Goal: Entertainment & Leisure: Consume media (video, audio)

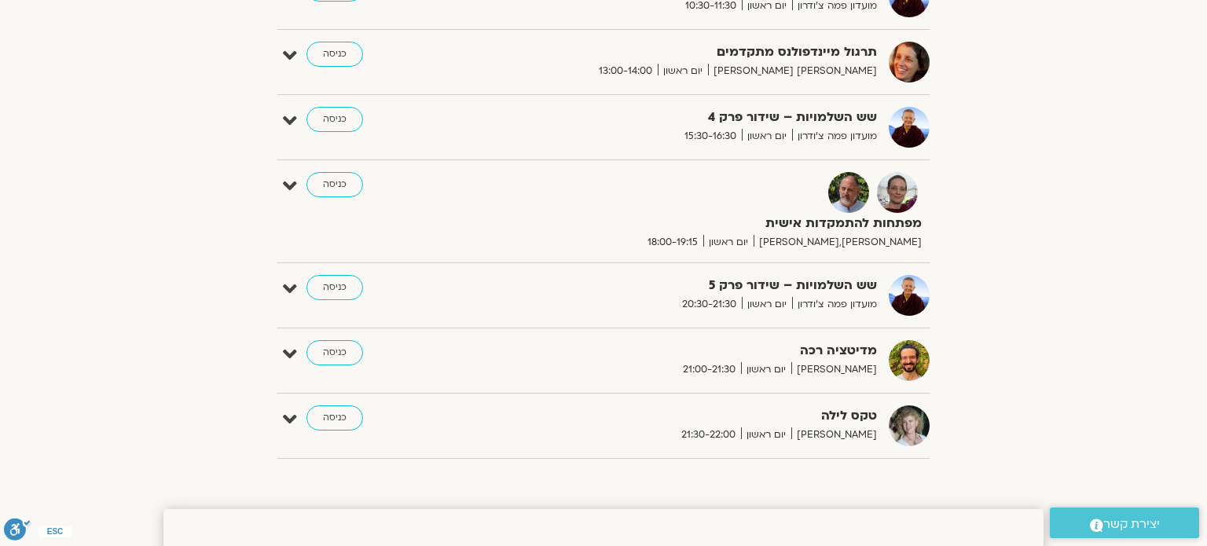
scroll to position [1953, 0]
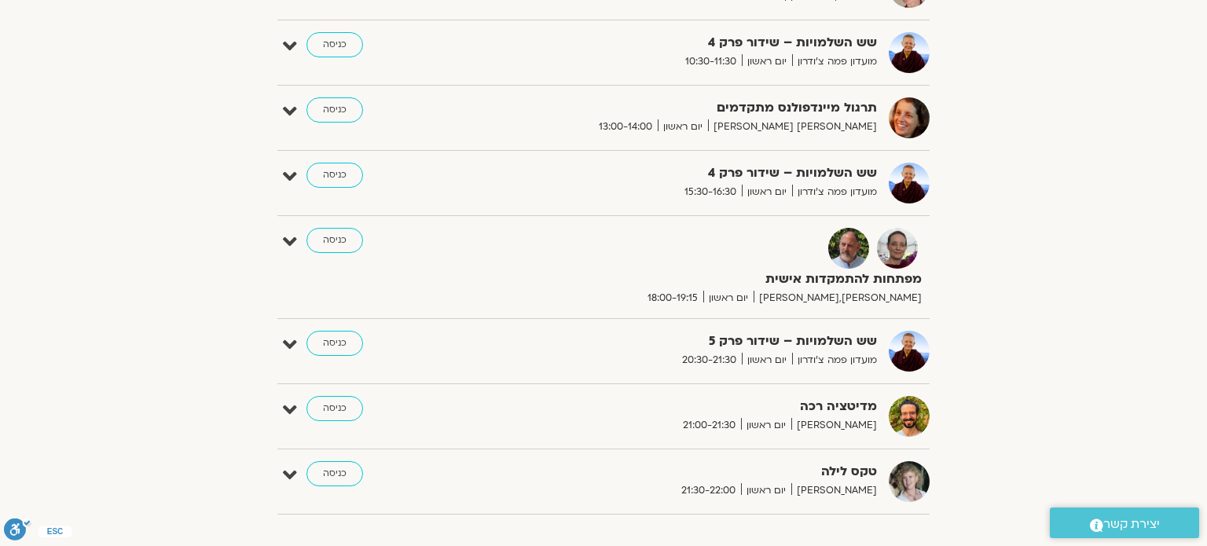
scroll to position [790, 0]
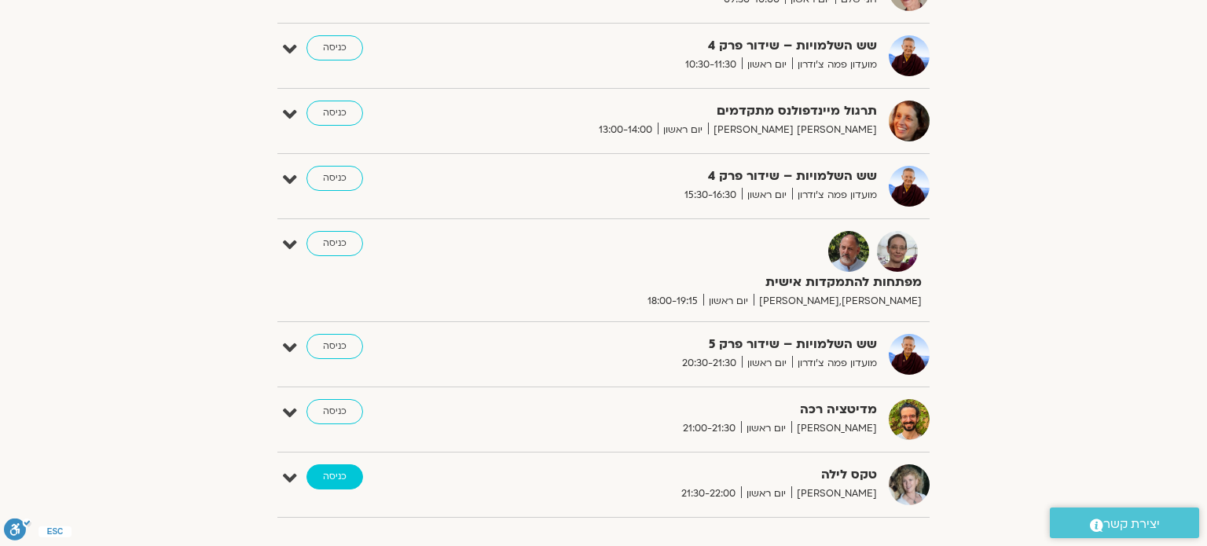
click at [324, 471] on link "כניסה" at bounding box center [334, 476] width 57 height 25
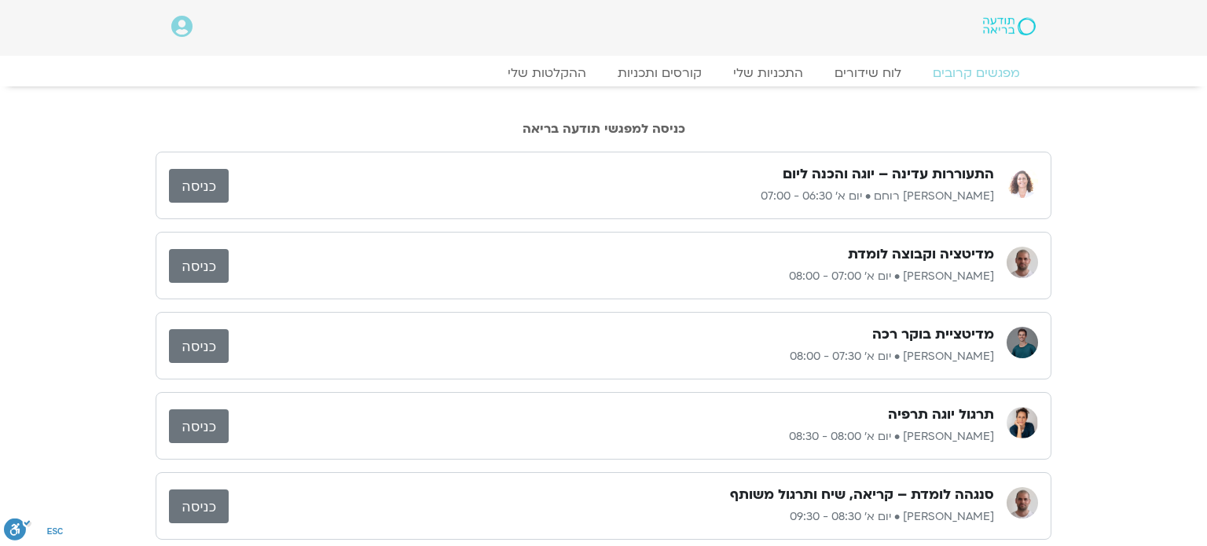
click at [614, 180] on div "התעוררות עדינה – יוגה והכנה ליום" at bounding box center [611, 174] width 765 height 19
click at [617, 176] on div "התעוררות עדינה – יוגה והכנה ליום" at bounding box center [611, 174] width 765 height 19
click at [855, 75] on link "לוח שידורים" at bounding box center [868, 73] width 118 height 19
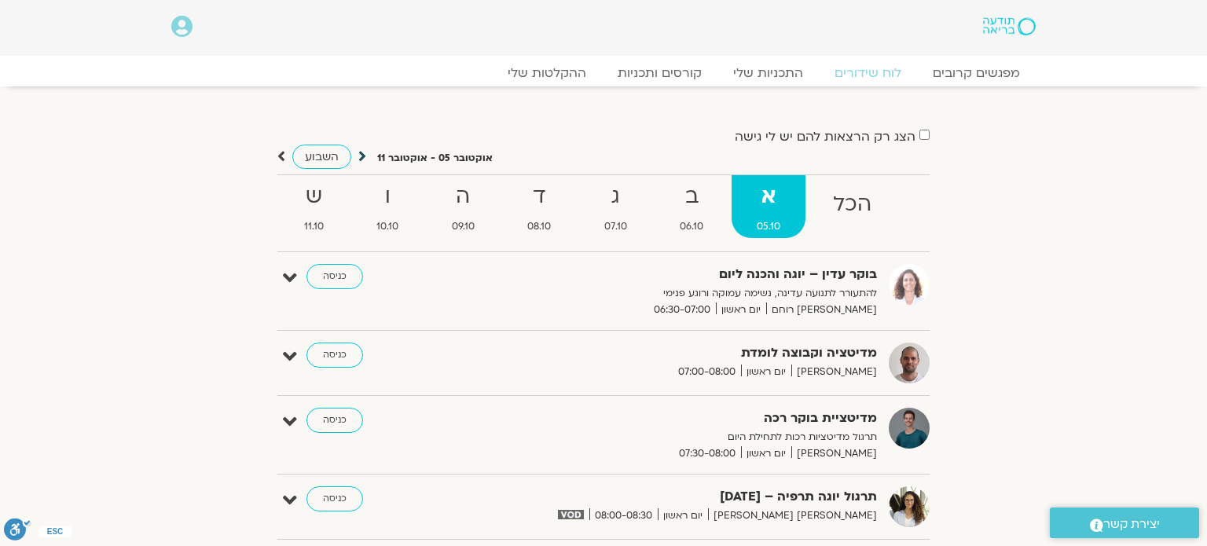
click at [361, 153] on icon at bounding box center [362, 156] width 8 height 16
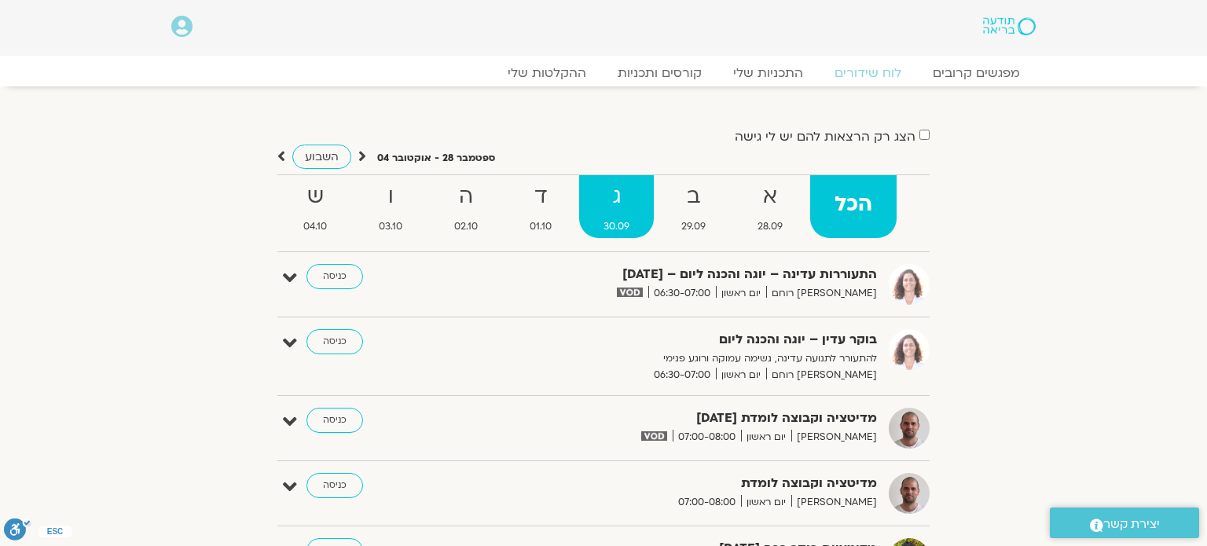
click at [621, 211] on strong "ג" at bounding box center [616, 196] width 75 height 35
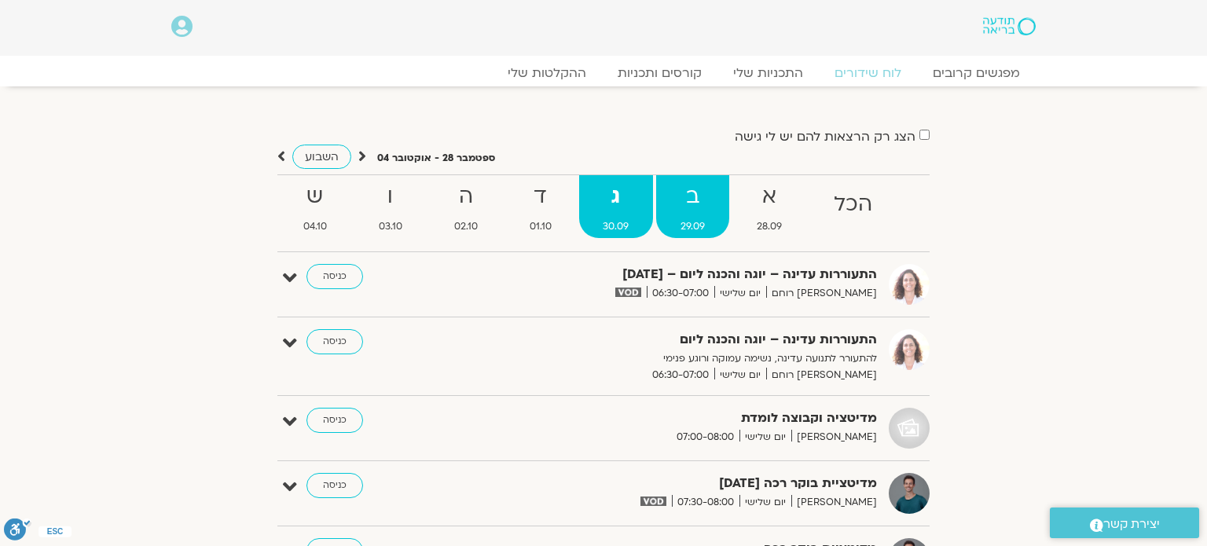
click at [682, 204] on strong "ב" at bounding box center [692, 196] width 73 height 35
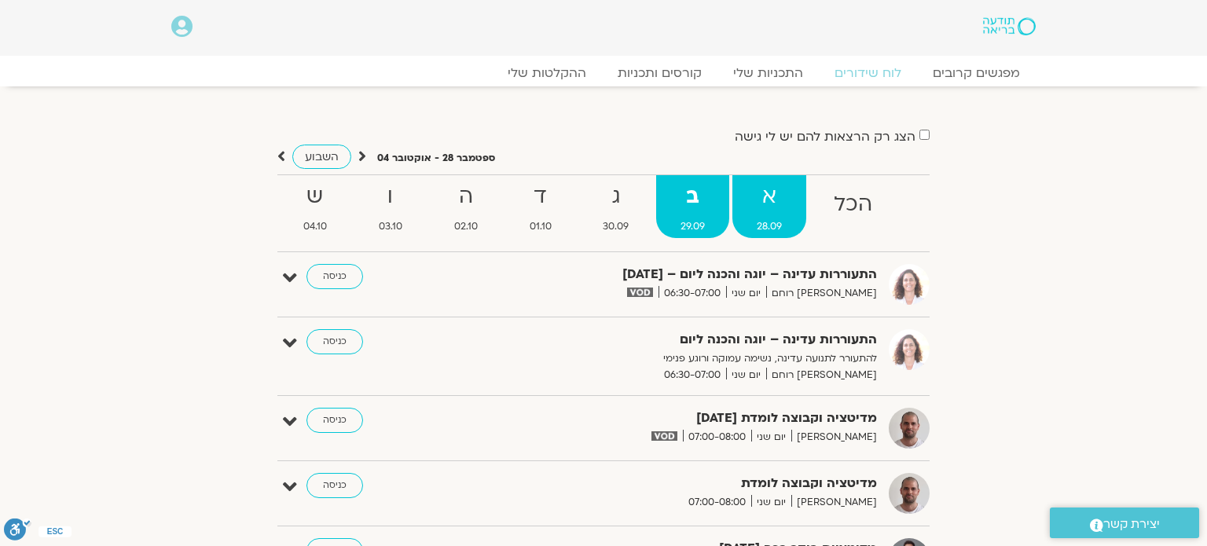
click at [774, 213] on strong "א" at bounding box center [769, 196] width 74 height 35
click at [687, 226] on span "29.09" at bounding box center [692, 226] width 73 height 16
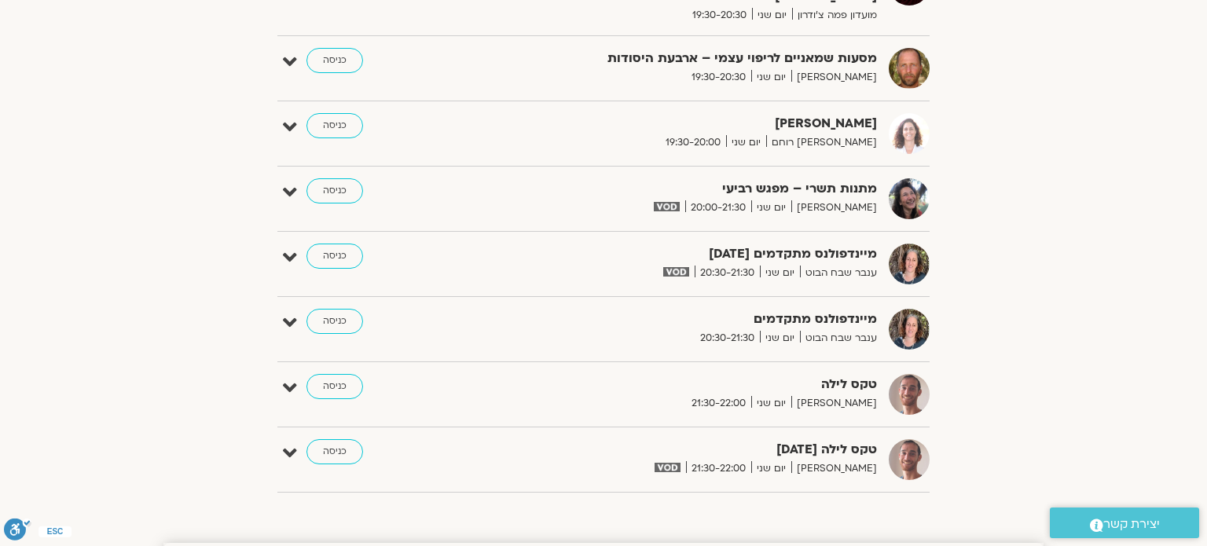
scroll to position [1665, 0]
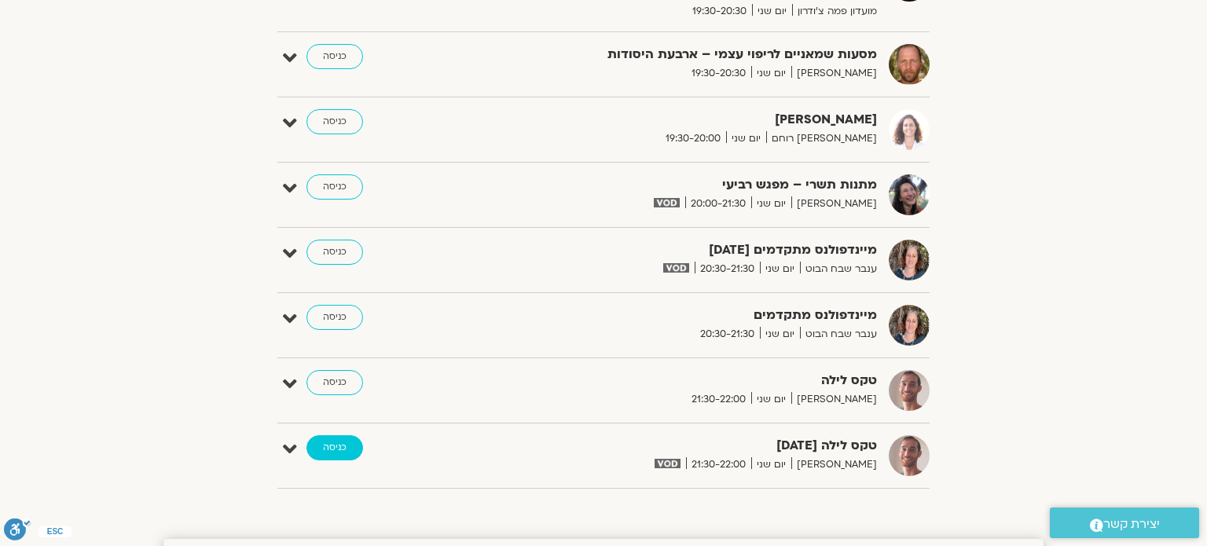
click at [322, 435] on link "כניסה" at bounding box center [334, 447] width 57 height 25
